Goal: Information Seeking & Learning: Learn about a topic

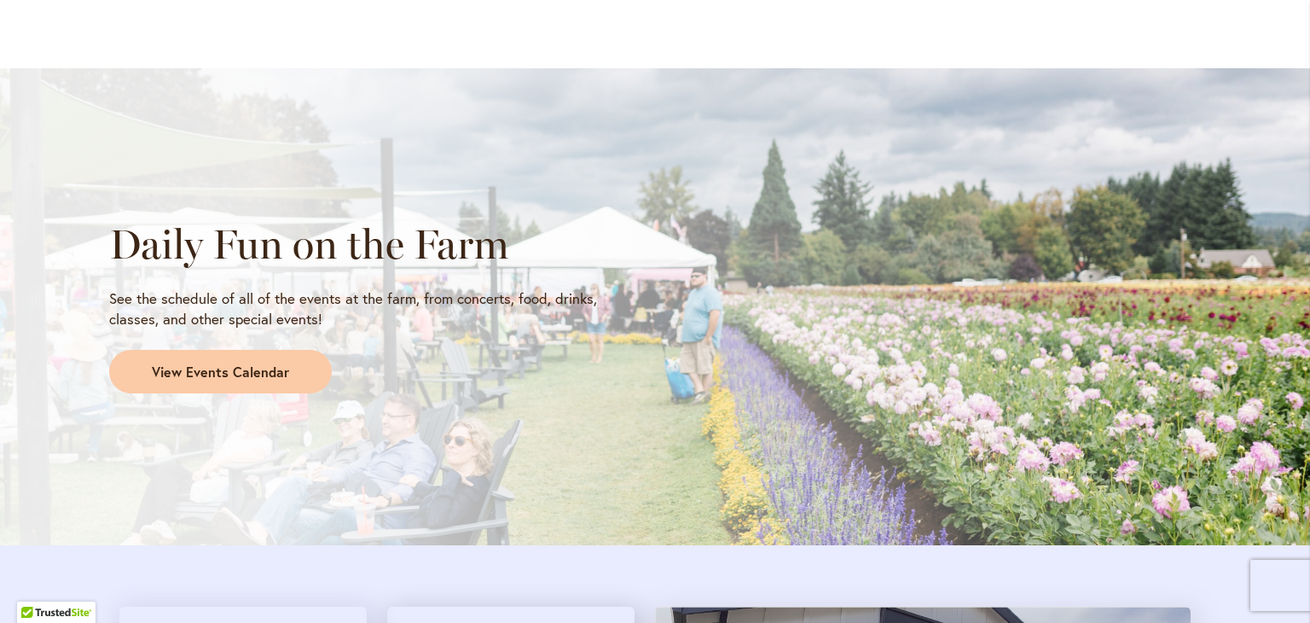
scroll to position [1450, 0]
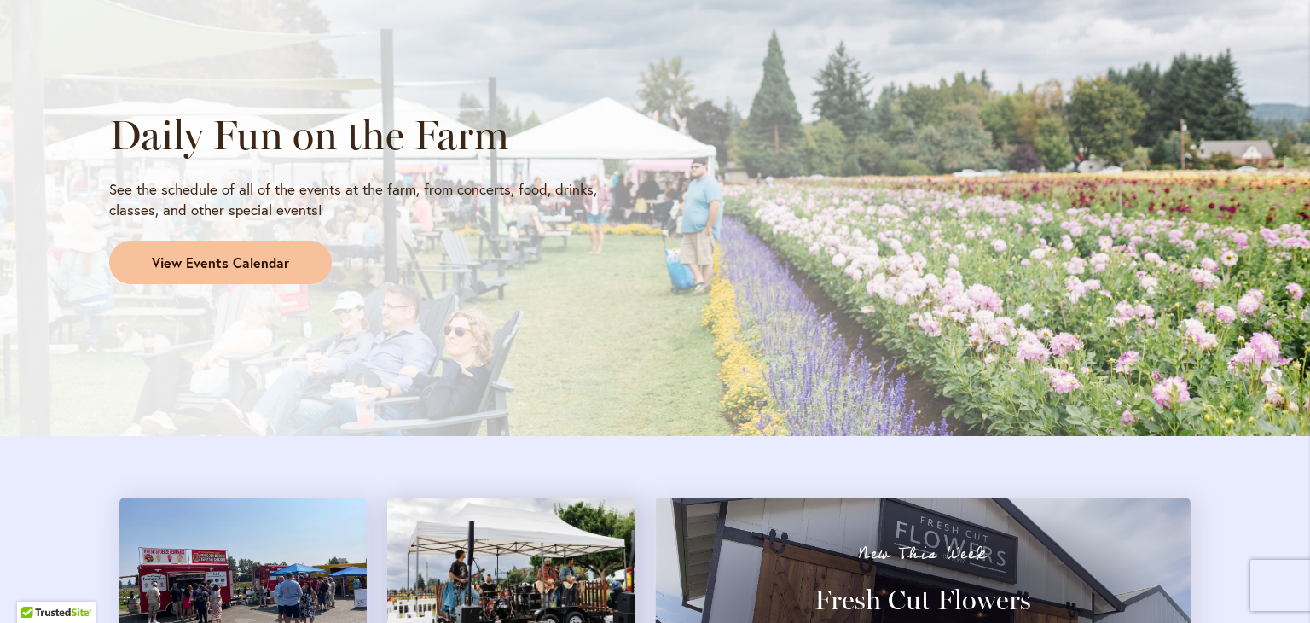
click at [235, 270] on span "View Events Calendar" at bounding box center [220, 263] width 137 height 20
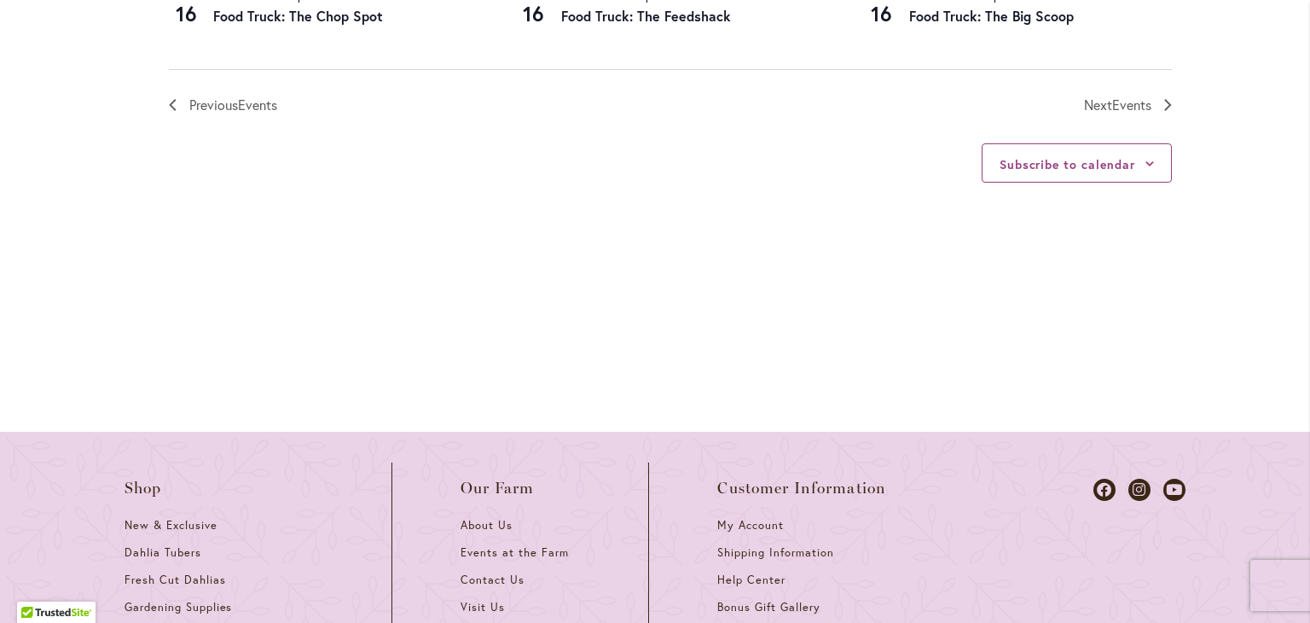
scroll to position [2047, 0]
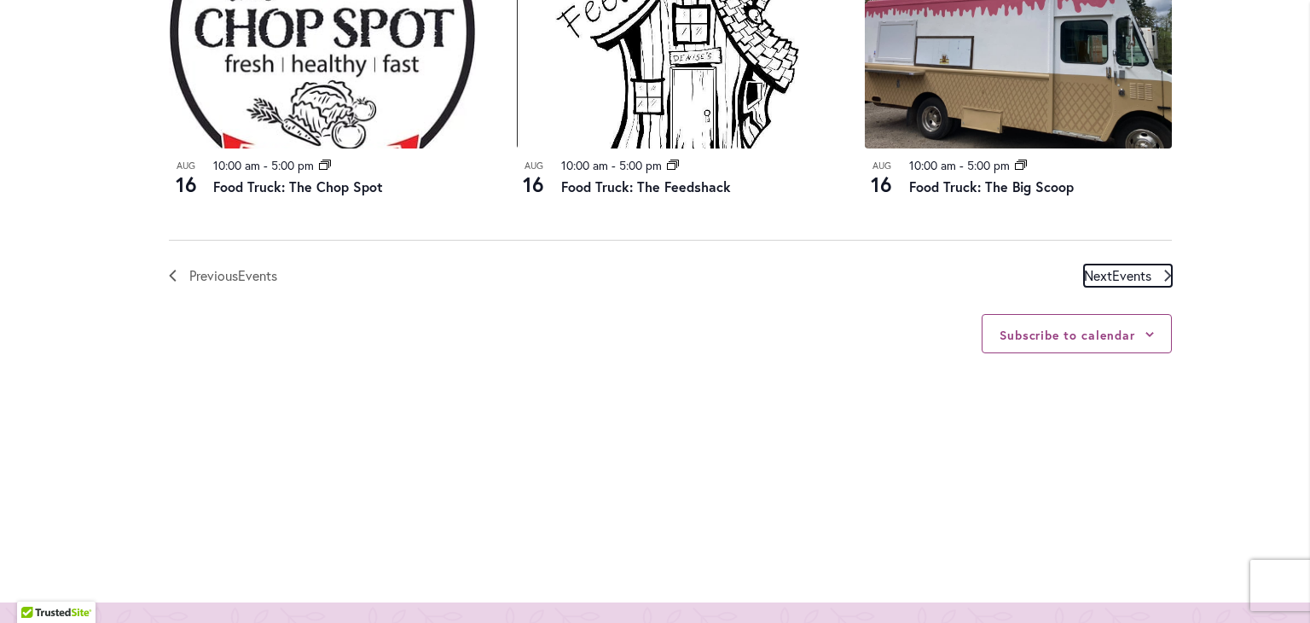
click at [1146, 277] on link "Next Events" at bounding box center [1128, 275] width 88 height 22
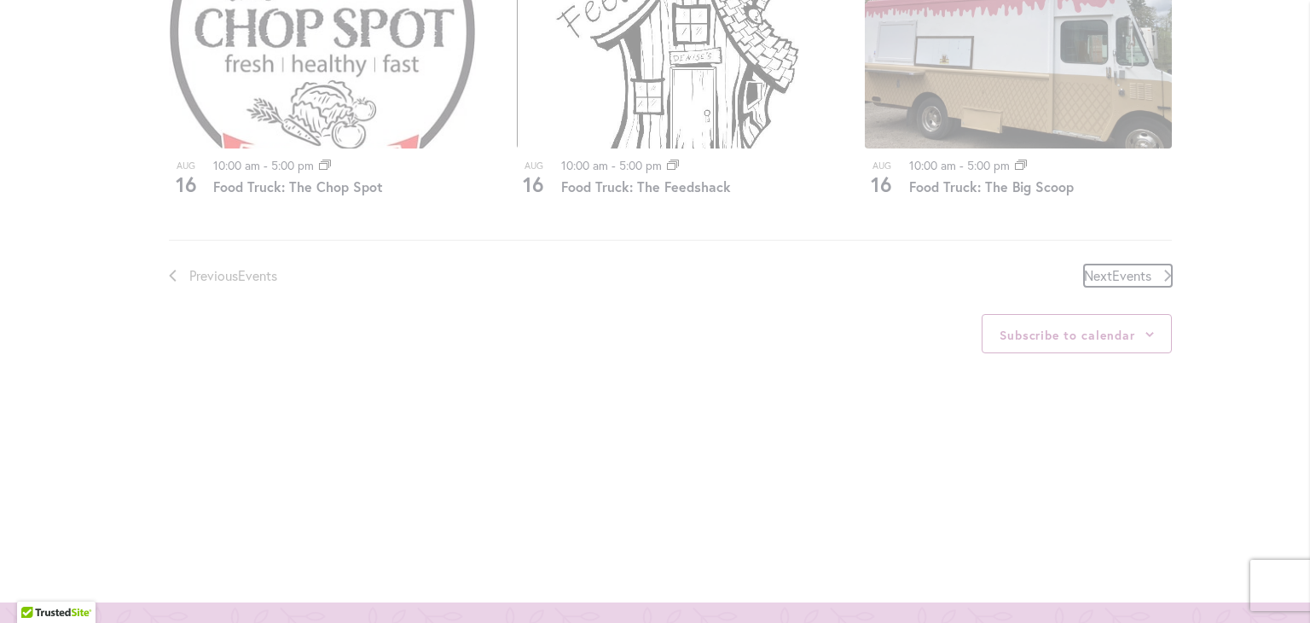
scroll to position [841, 0]
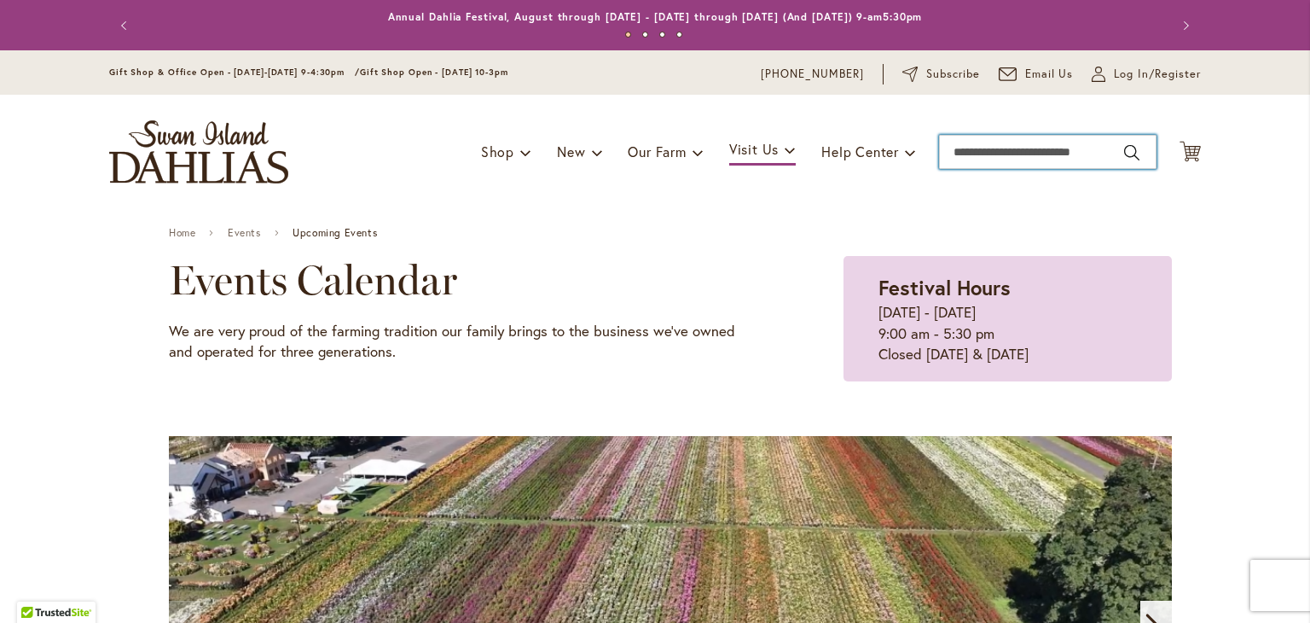
click at [988, 146] on input "Search" at bounding box center [1048, 152] width 218 height 34
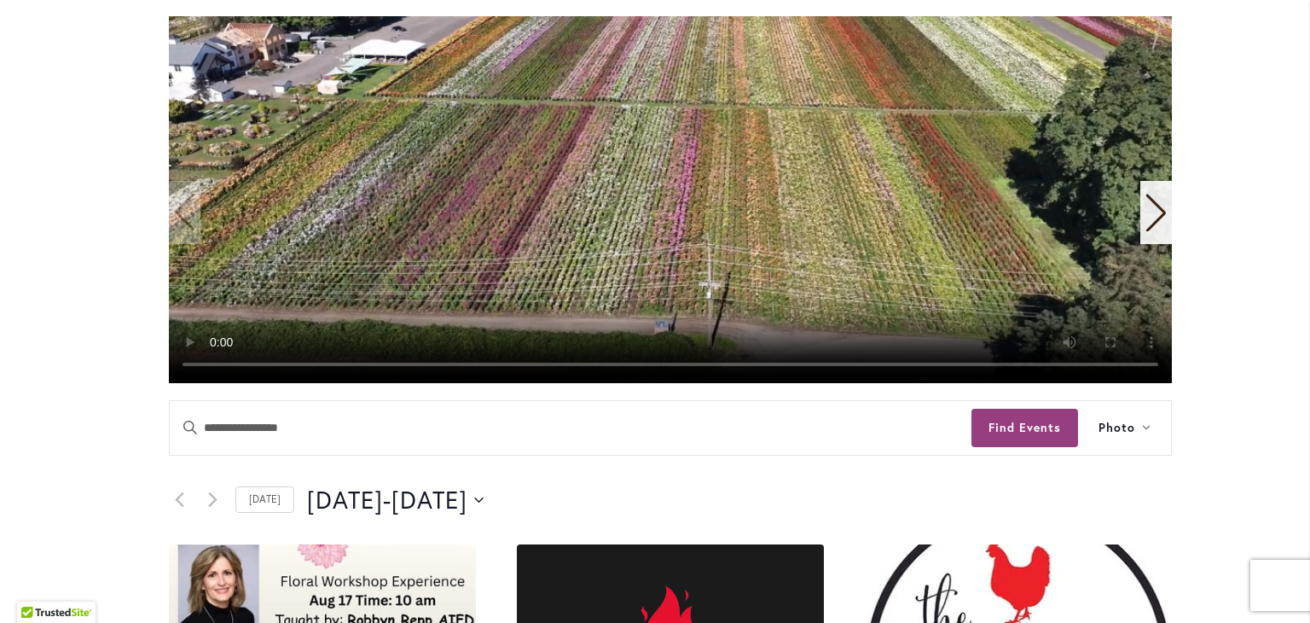
scroll to position [427, 0]
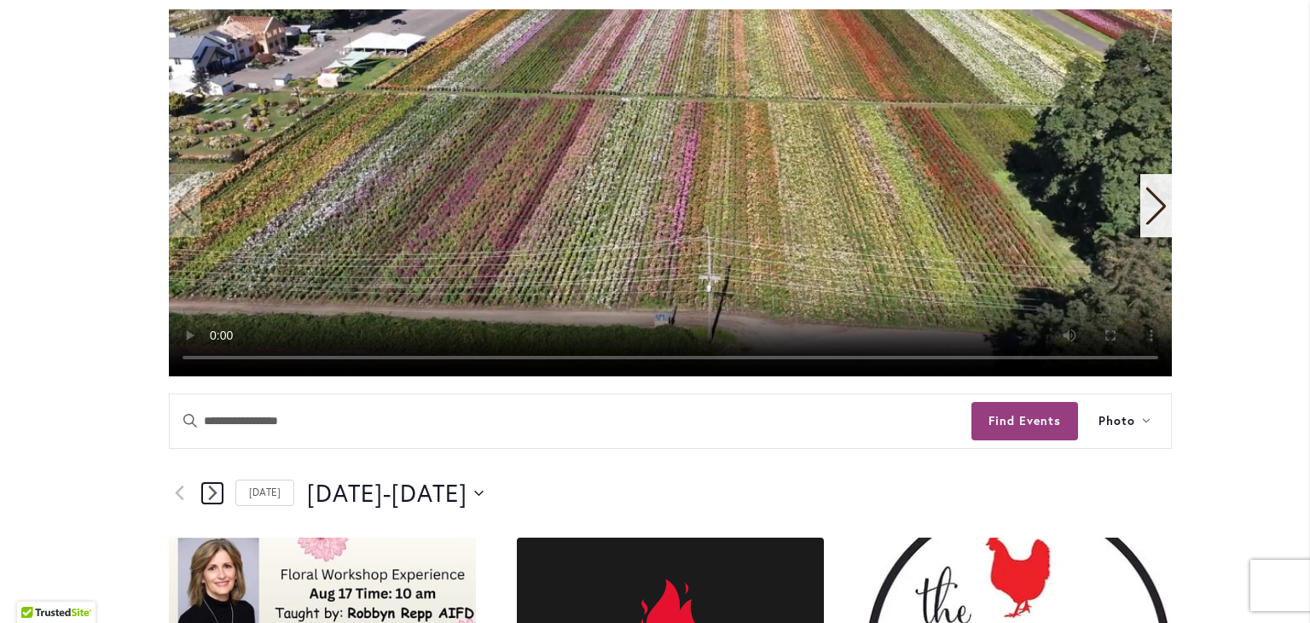
click at [208, 499] on icon "Next Events" at bounding box center [212, 493] width 9 height 16
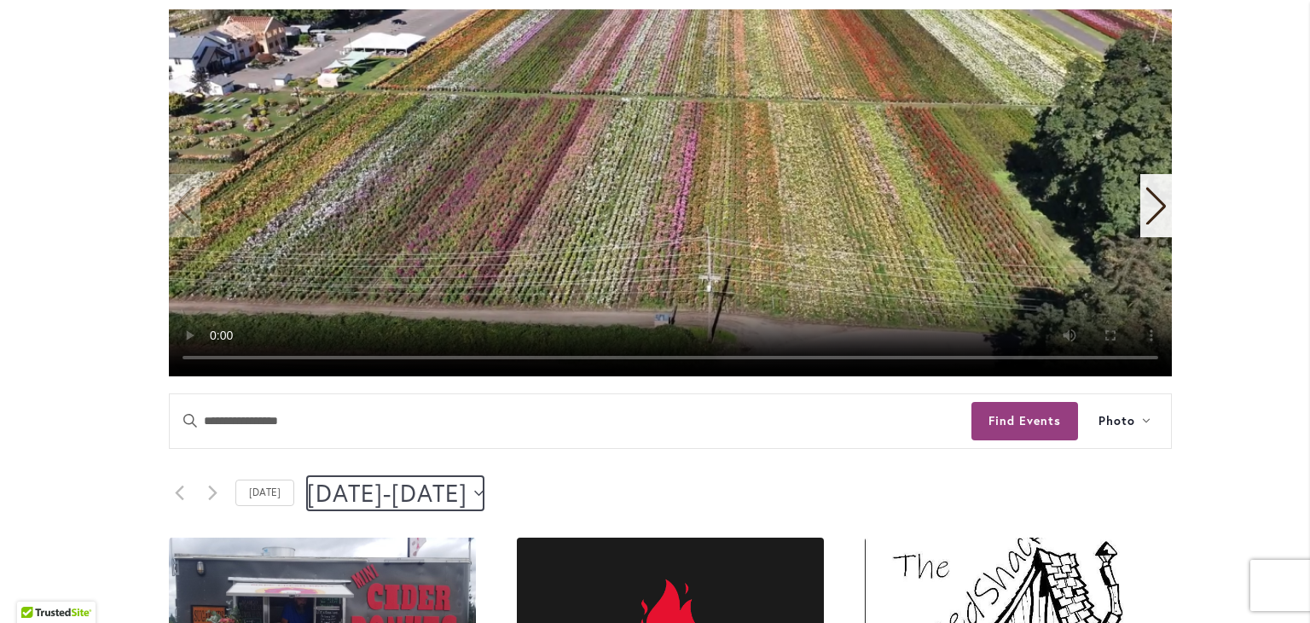
click at [484, 491] on button "8/21/2025 August 21 - 8/23/2025 August 23" at bounding box center [395, 493] width 177 height 34
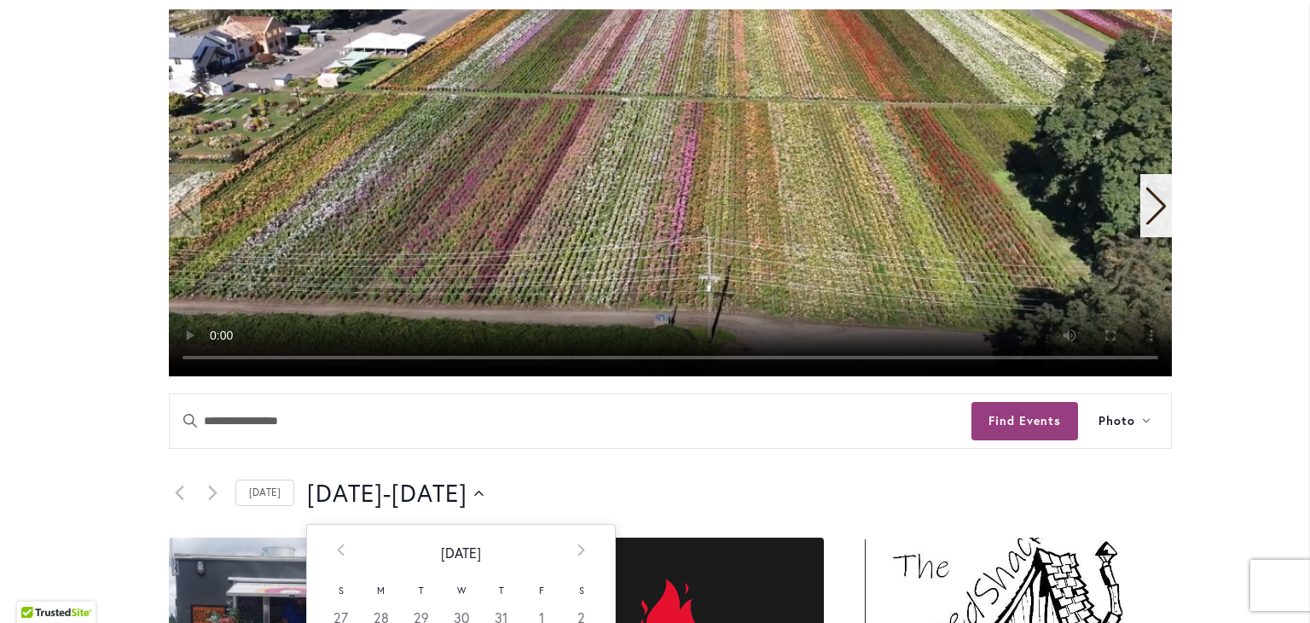
scroll to position [682, 0]
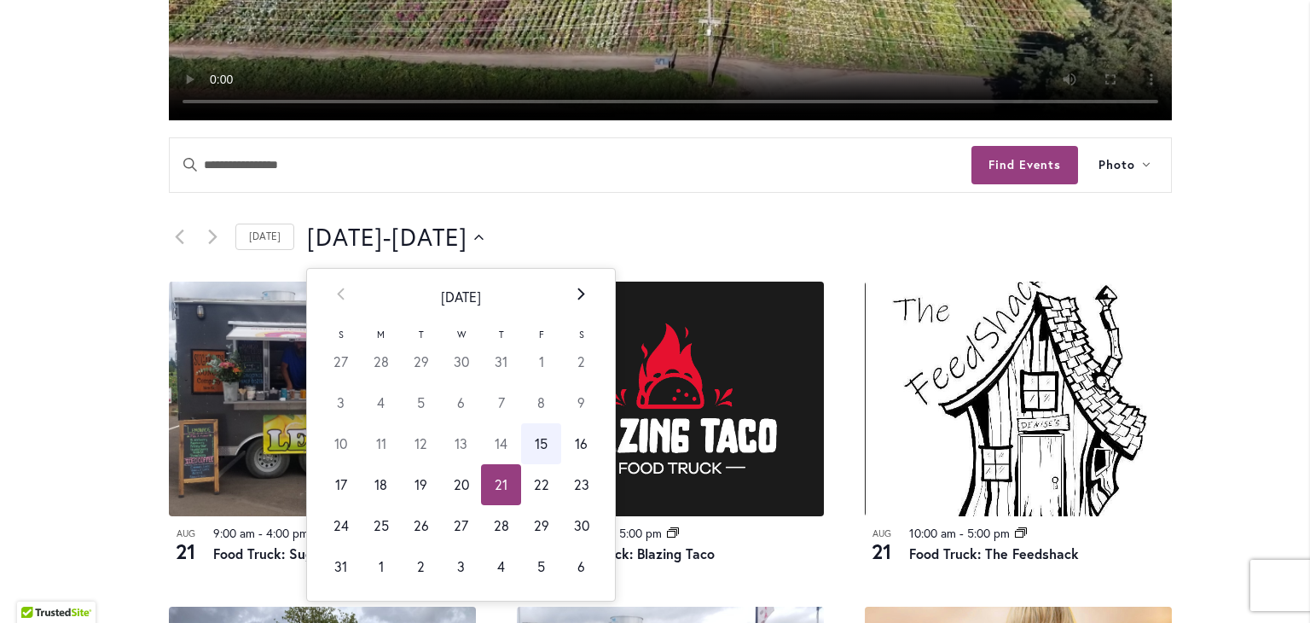
click at [563, 297] on th "Next" at bounding box center [581, 297] width 40 height 56
click at [532, 441] on td "19" at bounding box center [541, 443] width 40 height 41
type input "*********"
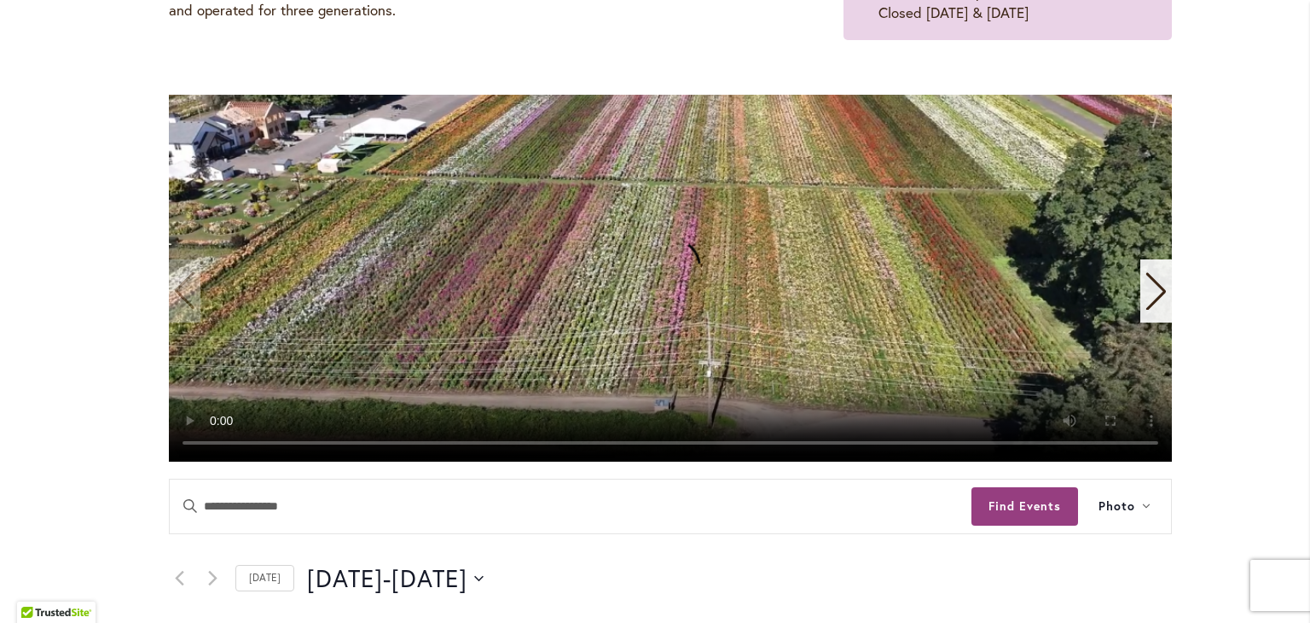
scroll to position [85, 0]
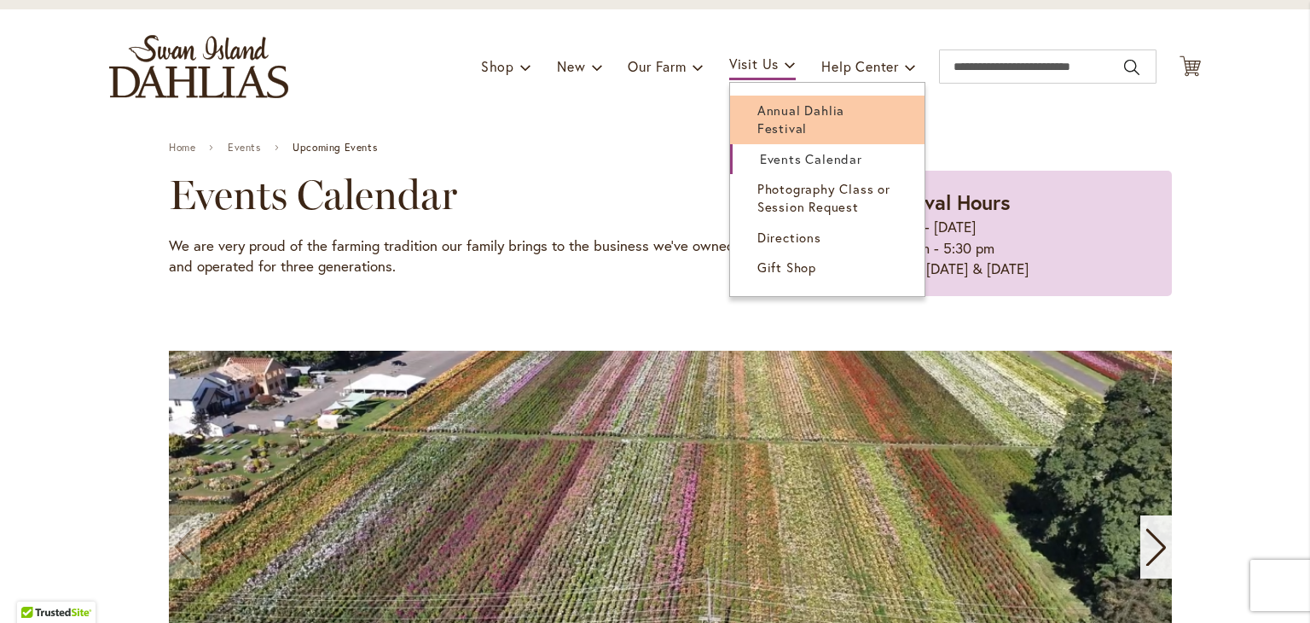
click at [774, 112] on span "Annual Dahlia Festival" at bounding box center [801, 119] width 87 height 35
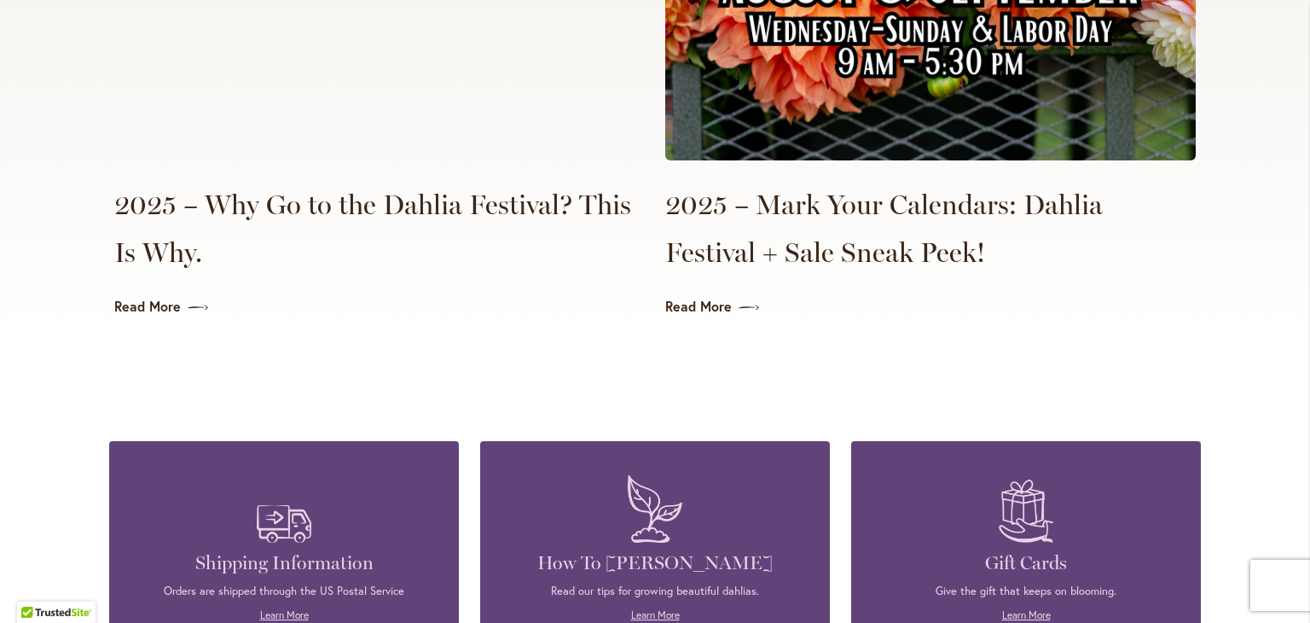
scroll to position [4265, 0]
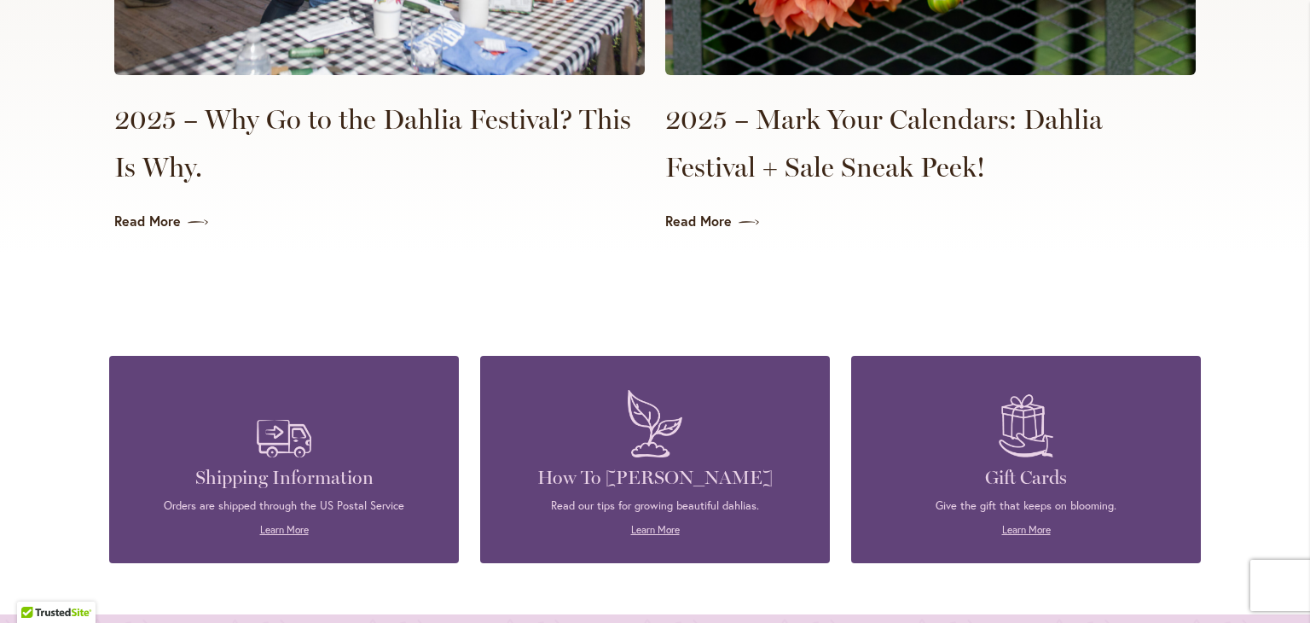
click at [139, 212] on link "Read More" at bounding box center [379, 222] width 531 height 20
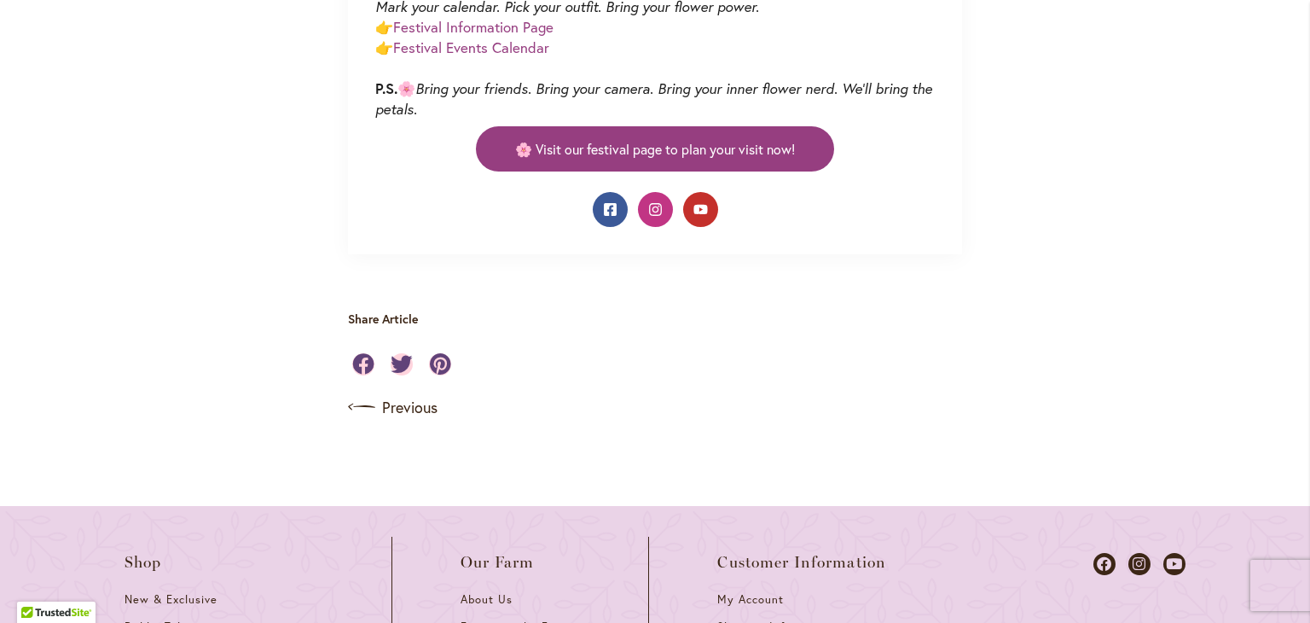
scroll to position [1365, 0]
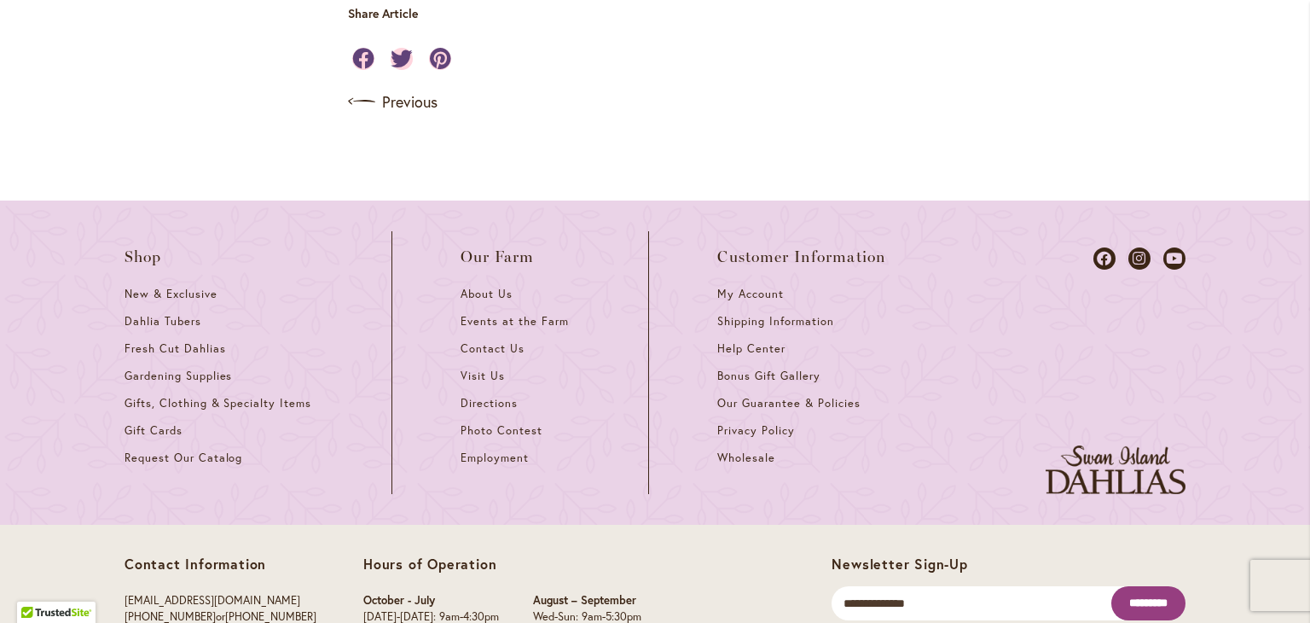
scroll to position [1791, 0]
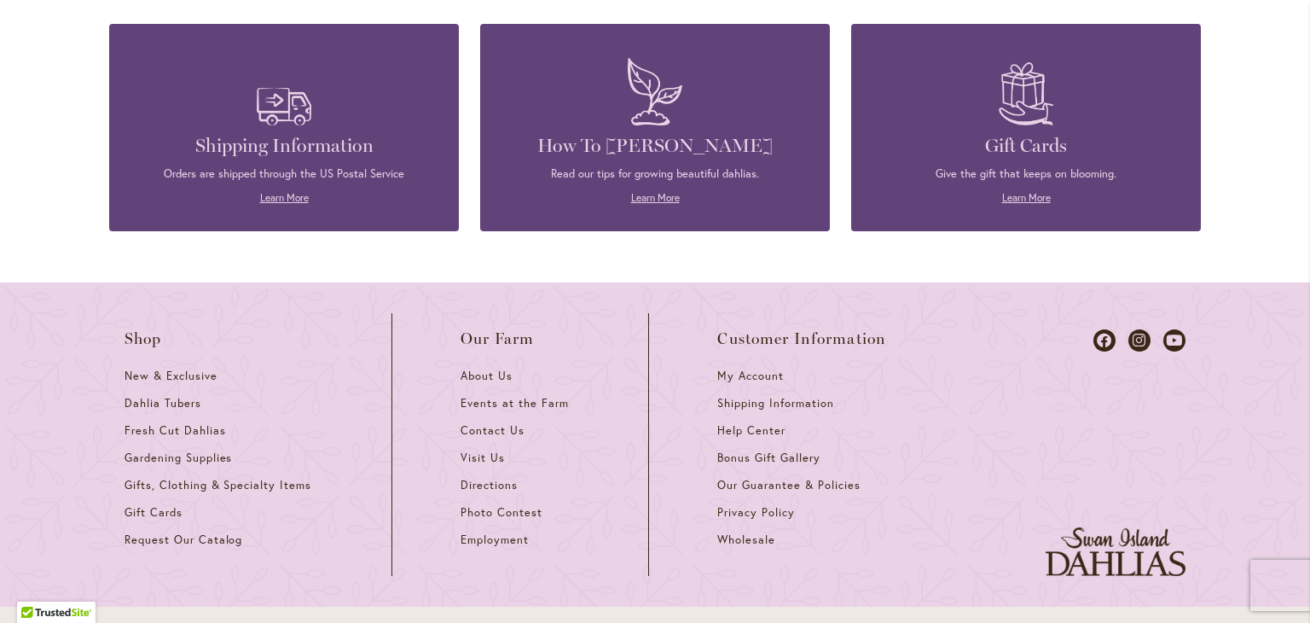
scroll to position [4607, 0]
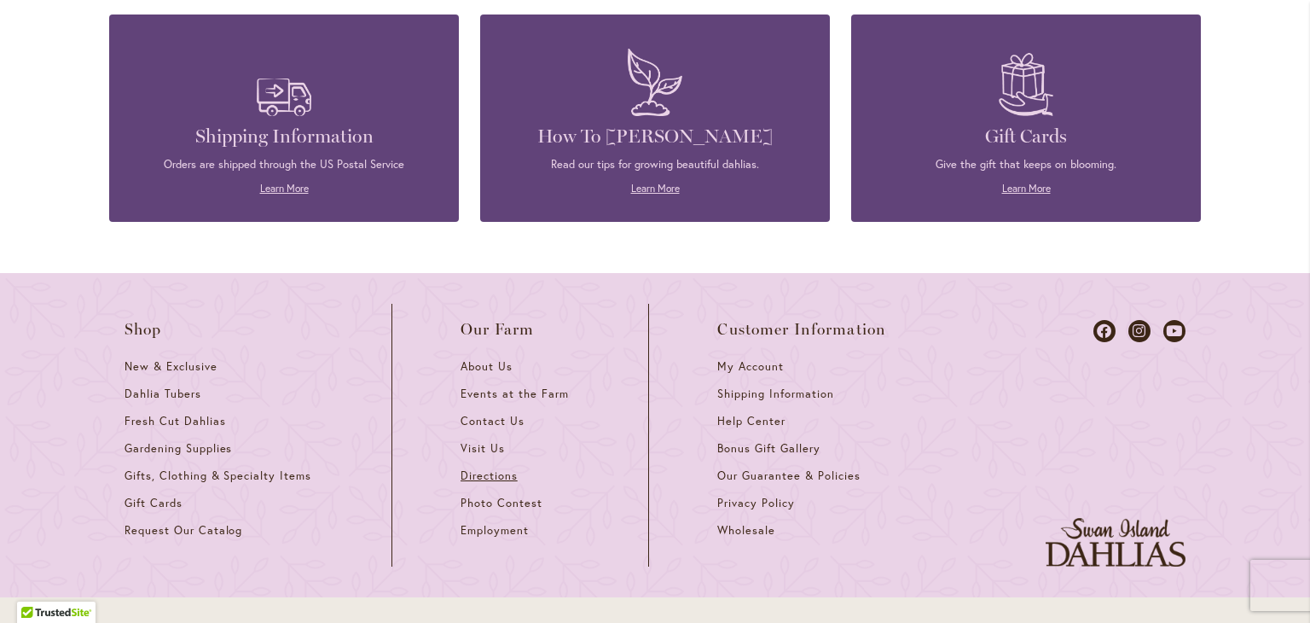
click at [461, 468] on span "Directions" at bounding box center [489, 475] width 57 height 15
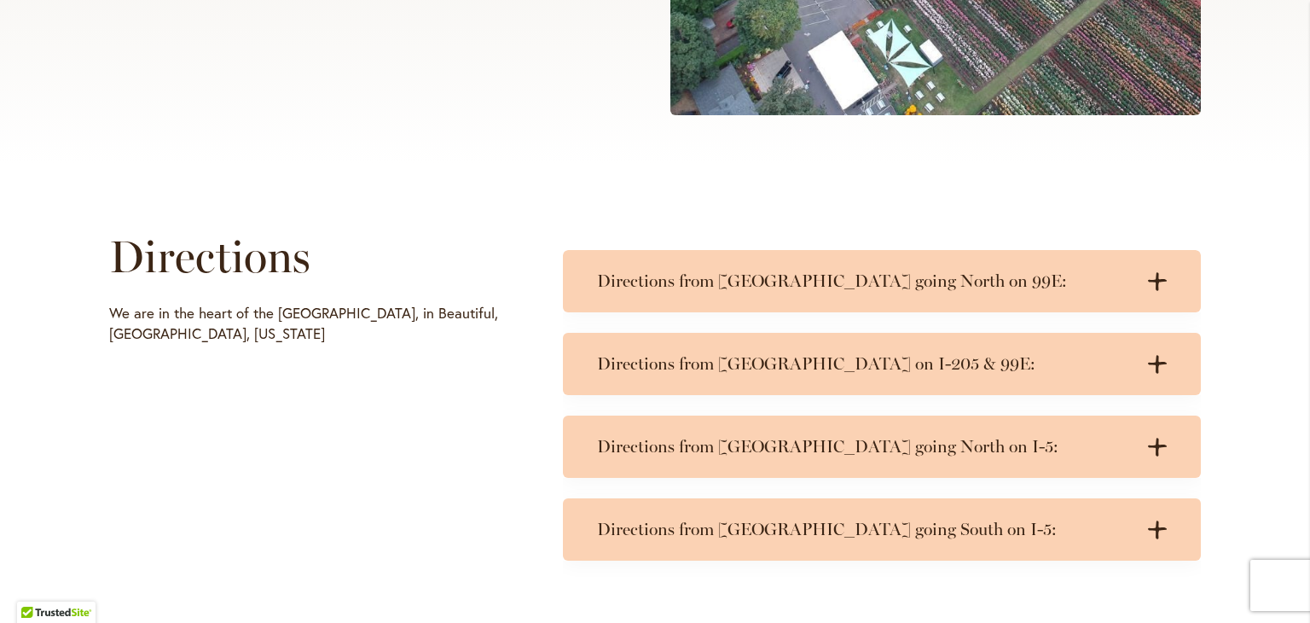
scroll to position [682, 0]
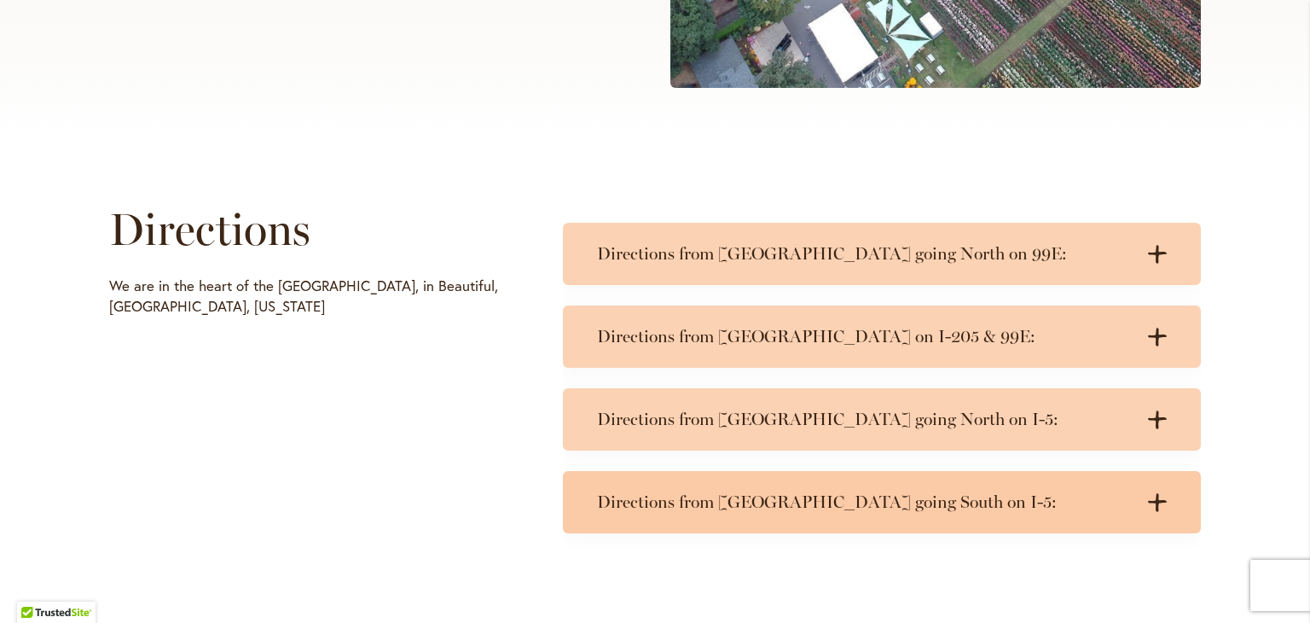
click at [809, 506] on h3 "Directions from [GEOGRAPHIC_DATA] going South on I-5:" at bounding box center [865, 501] width 536 height 21
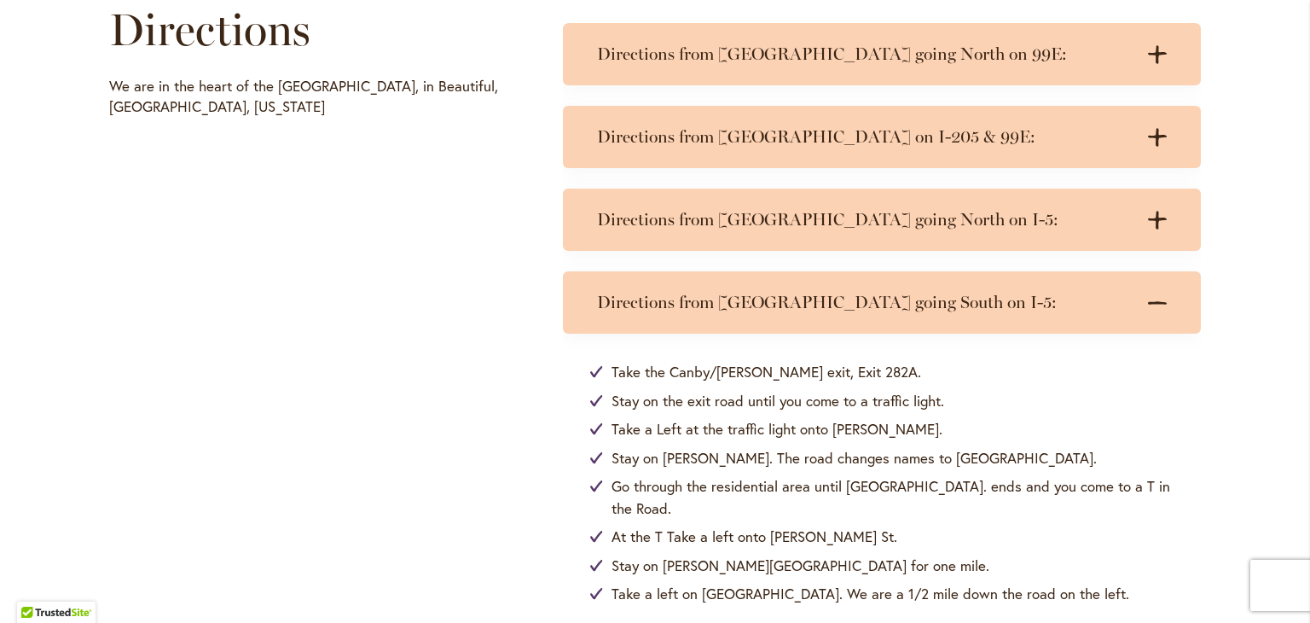
scroll to position [853, 0]
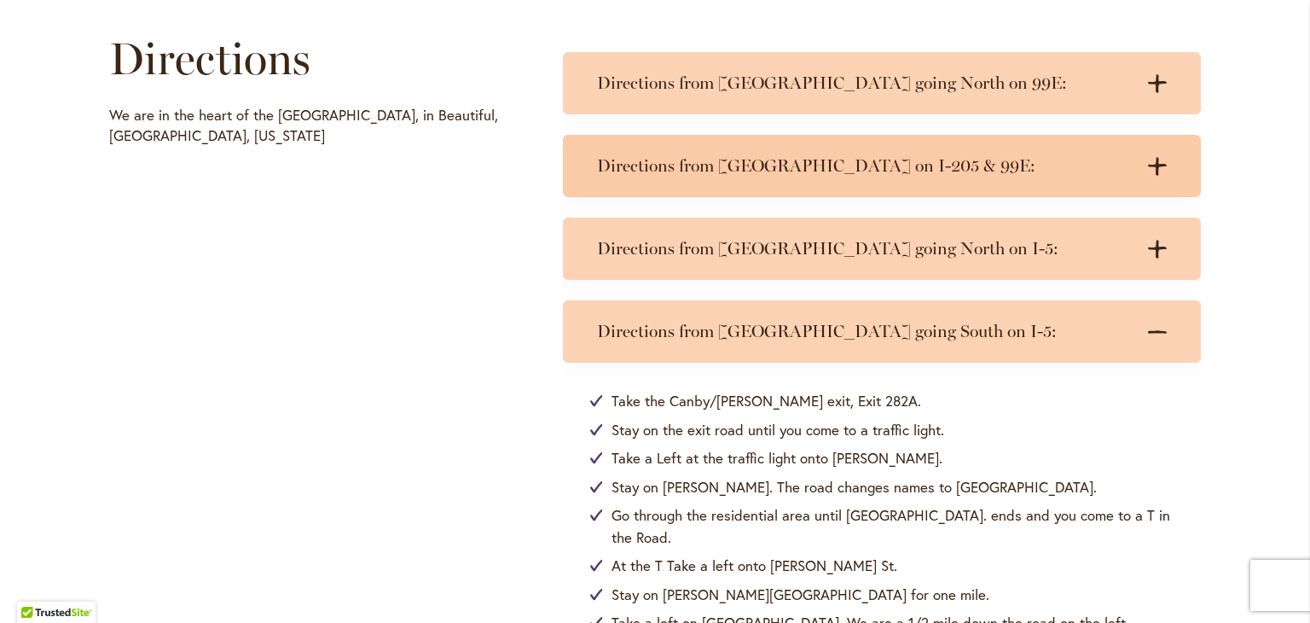
click at [783, 166] on h3 "Directions from Portland on I-205 & 99E:" at bounding box center [865, 165] width 536 height 21
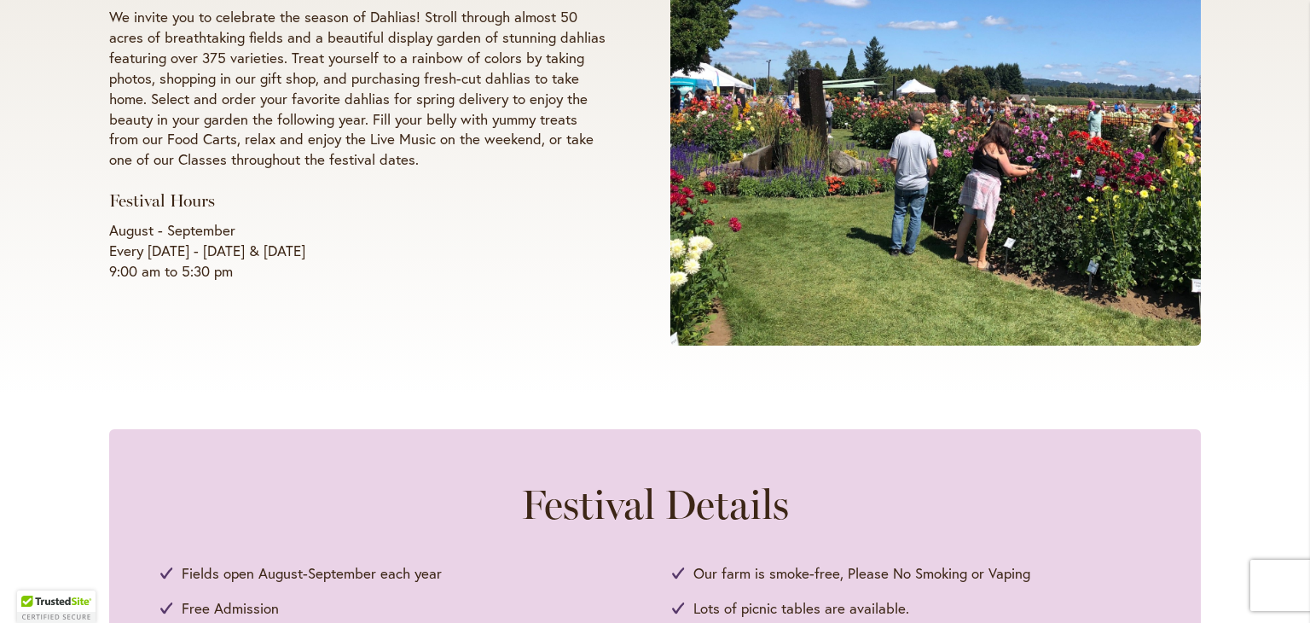
scroll to position [427, 0]
